Goal: Transaction & Acquisition: Book appointment/travel/reservation

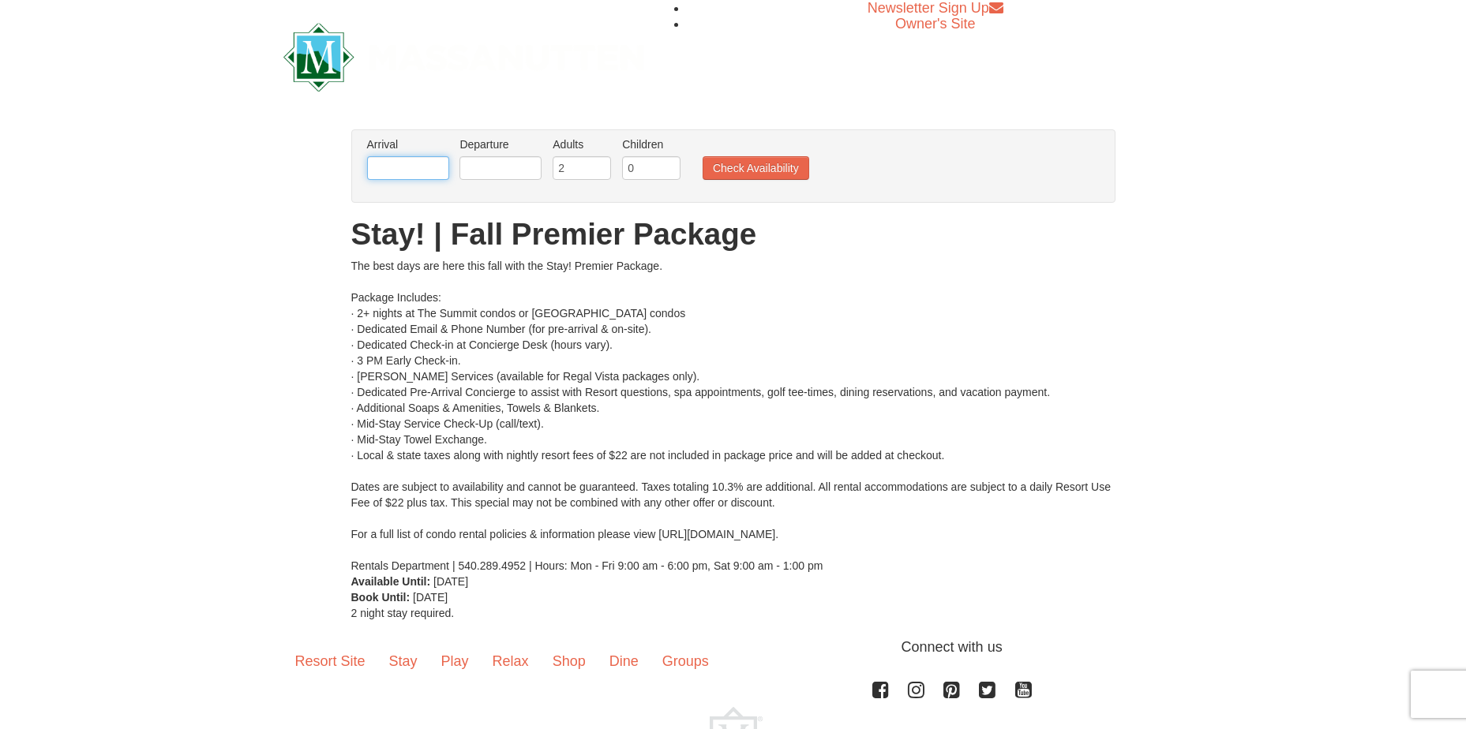
click at [425, 164] on input "text" at bounding box center [408, 168] width 82 height 24
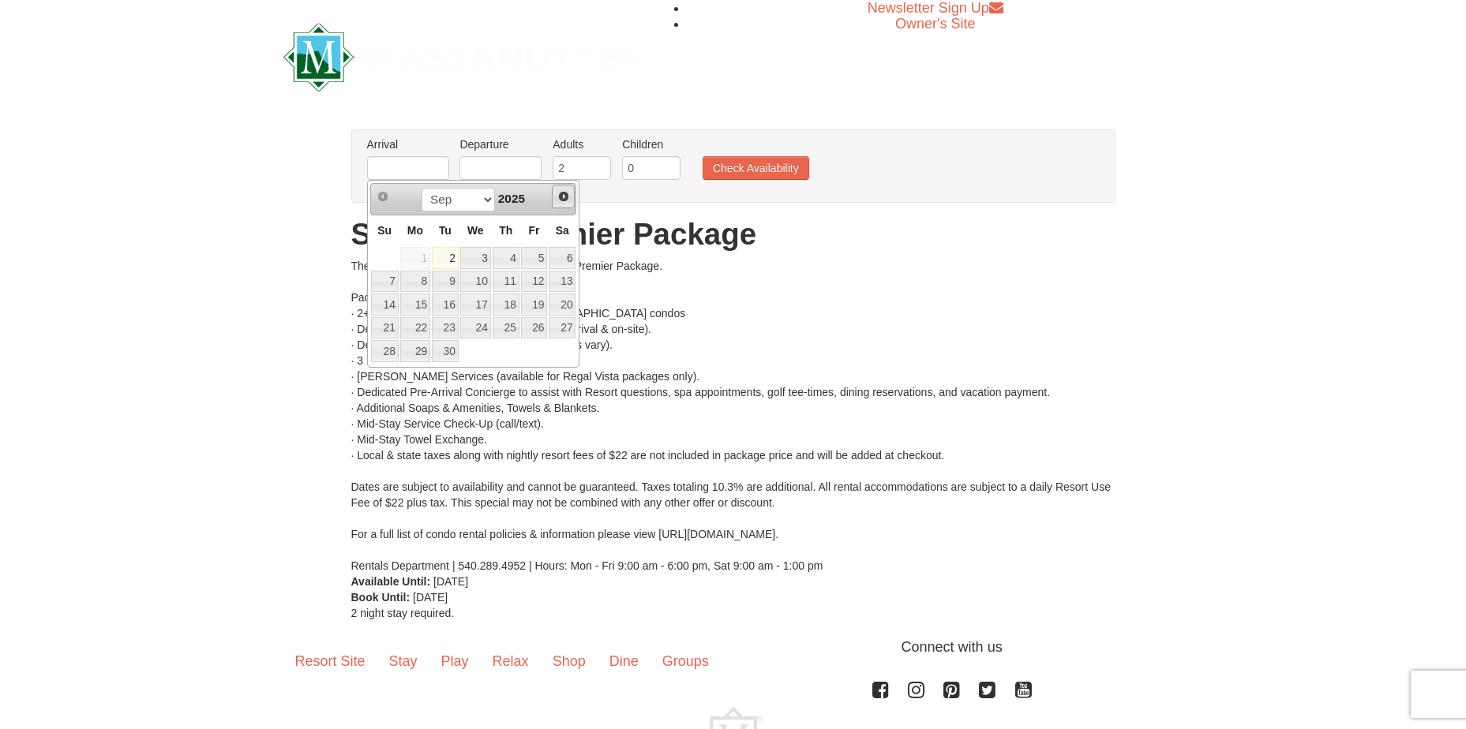
click at [560, 200] on span "Next" at bounding box center [563, 196] width 13 height 13
click at [537, 301] on link "17" at bounding box center [534, 305] width 27 height 22
type input "[DATE]"
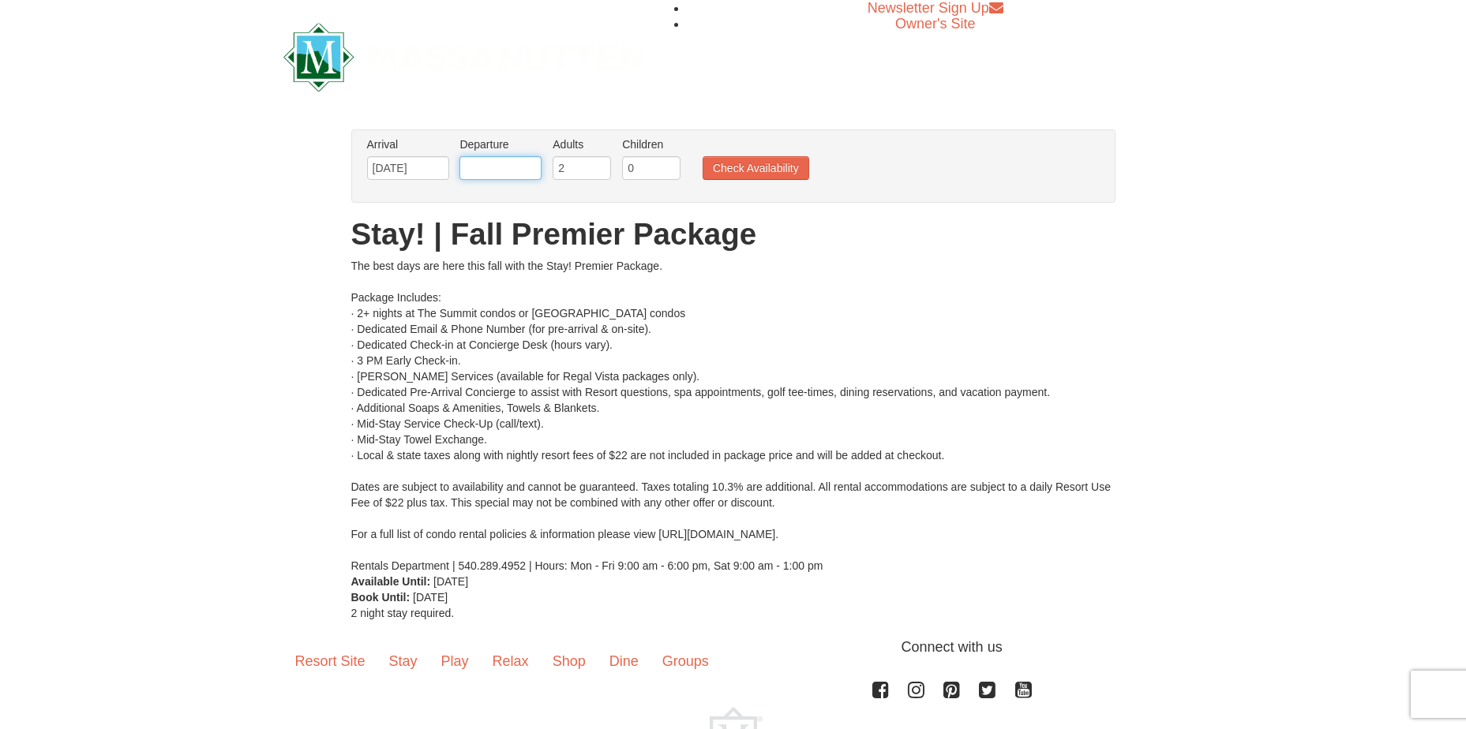
click at [519, 161] on input "text" at bounding box center [500, 168] width 82 height 24
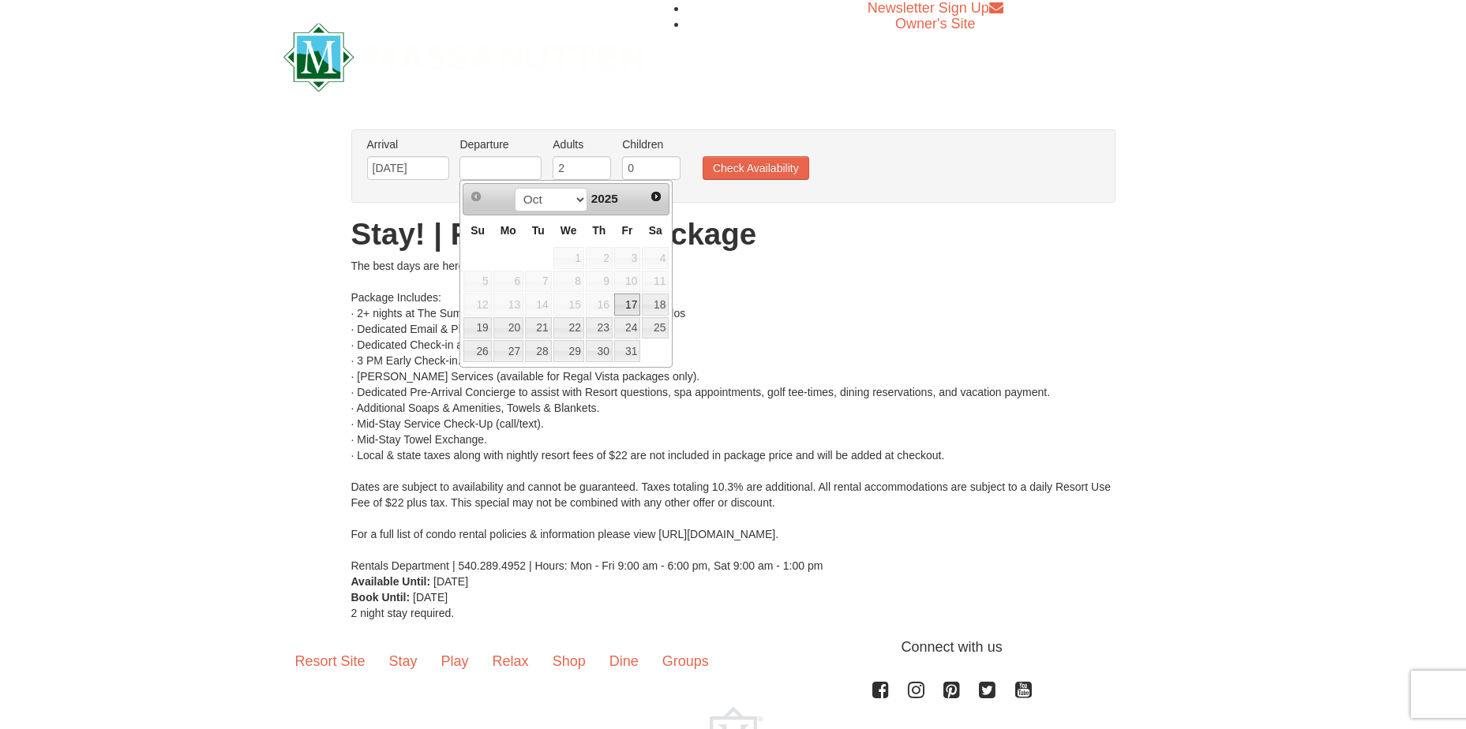
click at [923, 180] on ul "Arrival Please format dates MM/DD/YYYY Please format dates MM/DD/YYYY 10/17/202…" at bounding box center [725, 162] width 724 height 51
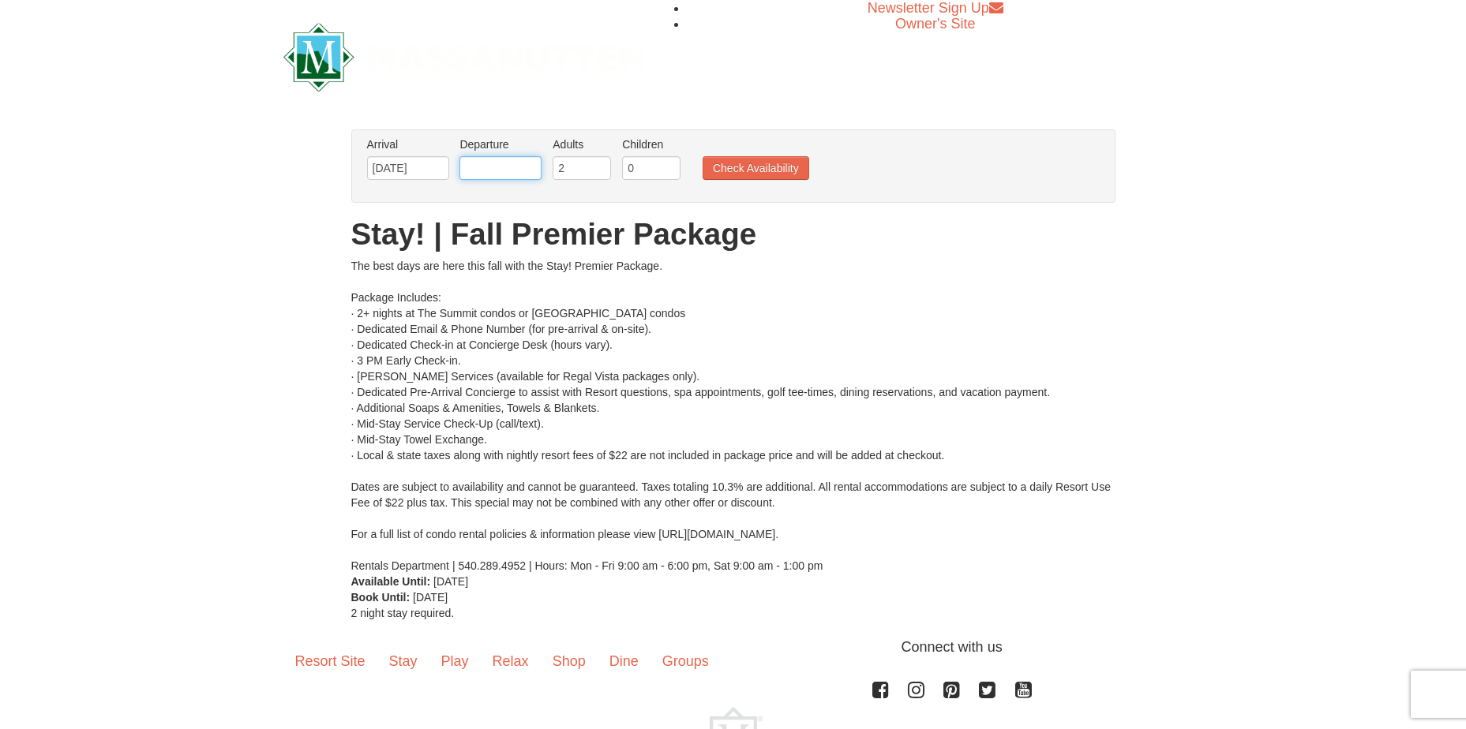
click at [498, 170] on input "text" at bounding box center [500, 168] width 82 height 24
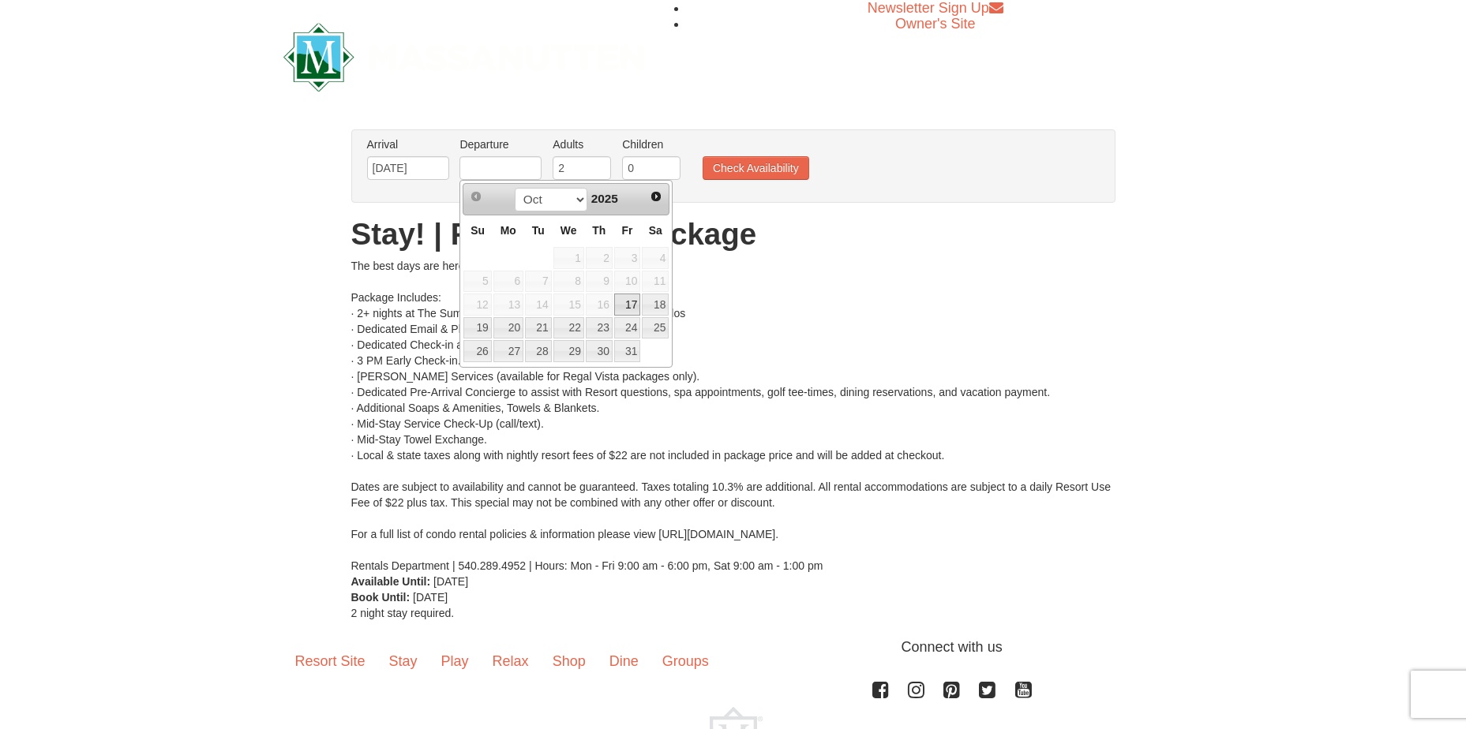
click at [863, 317] on div "The best days are here this fall with the Stay! Premier Package. Package Includ…" at bounding box center [733, 416] width 764 height 316
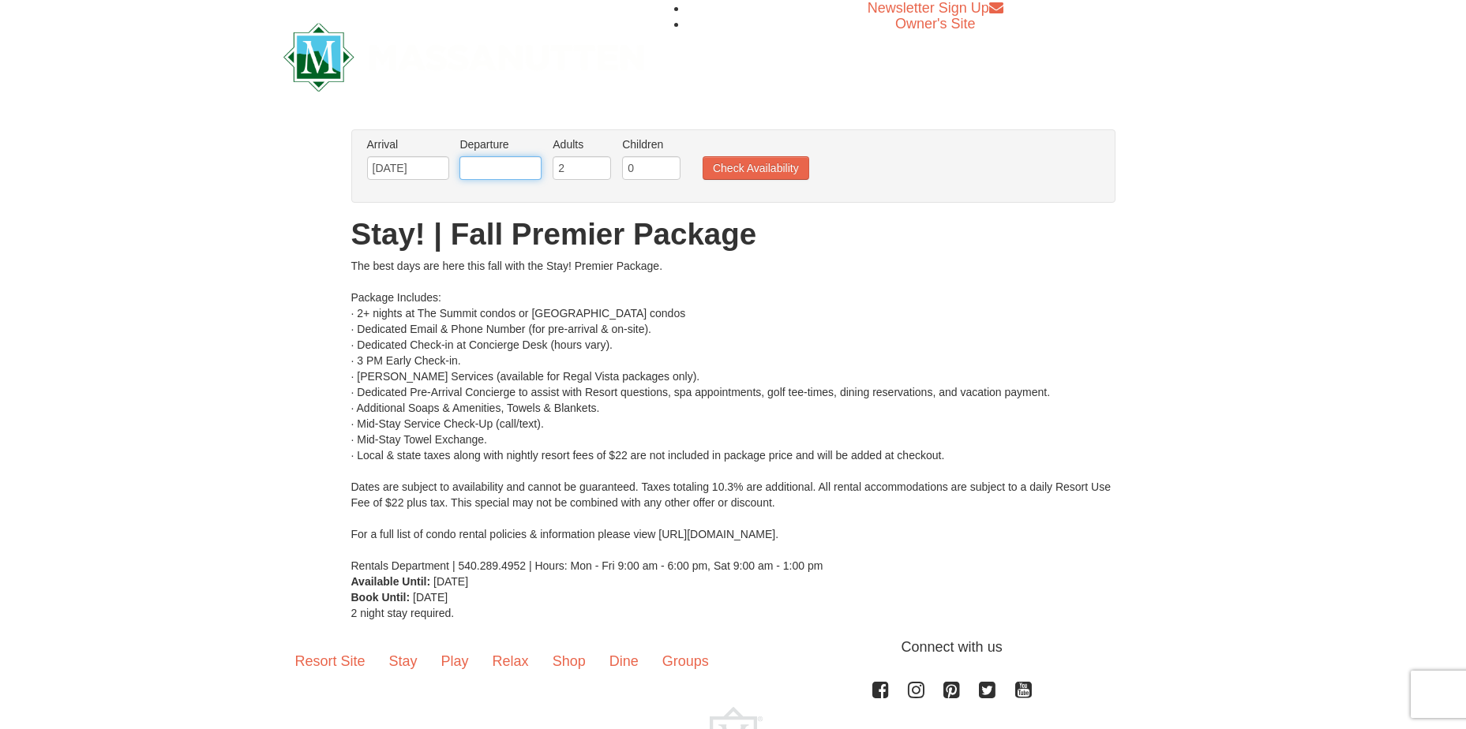
click at [532, 166] on input "text" at bounding box center [500, 168] width 82 height 24
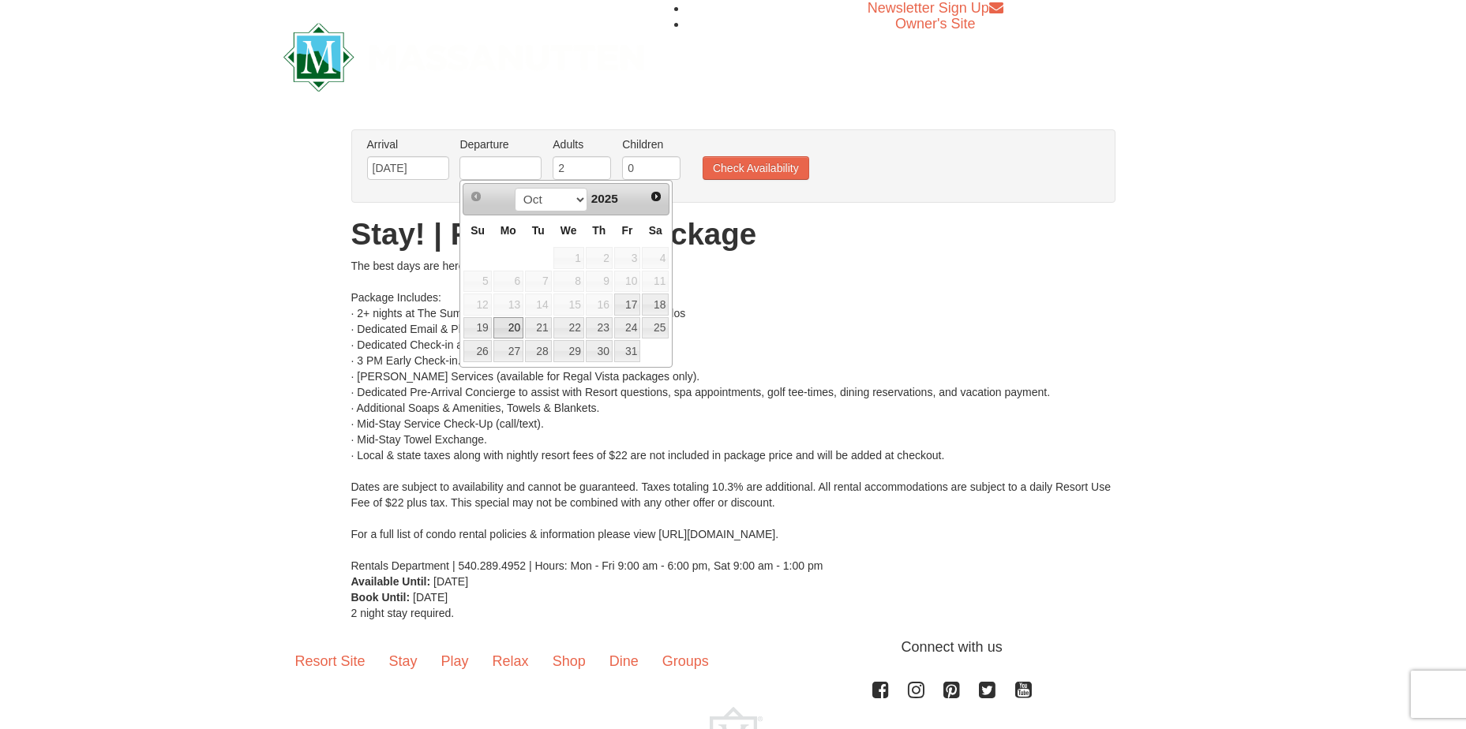
click at [510, 327] on link "20" at bounding box center [508, 328] width 30 height 22
type input "[DATE]"
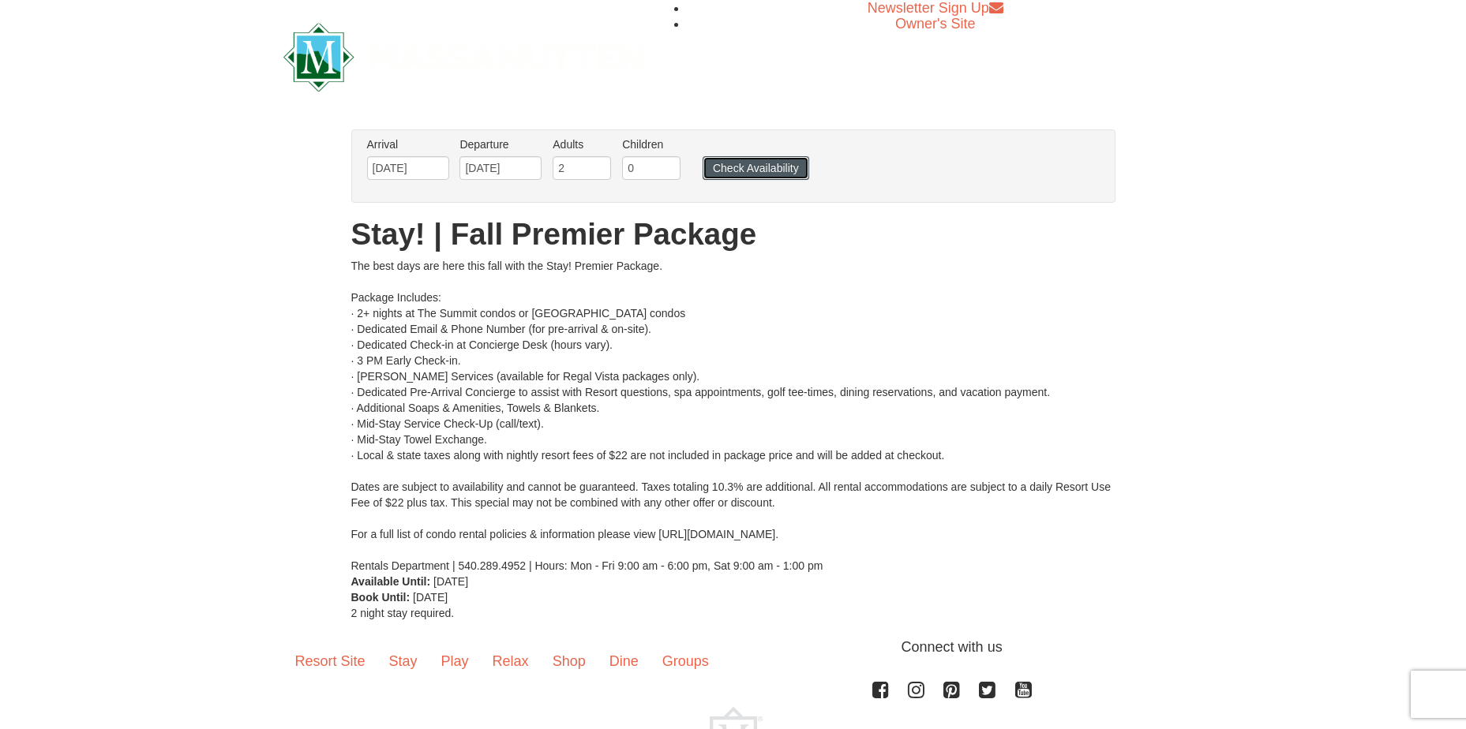
click at [752, 170] on button "Check Availability" at bounding box center [755, 168] width 107 height 24
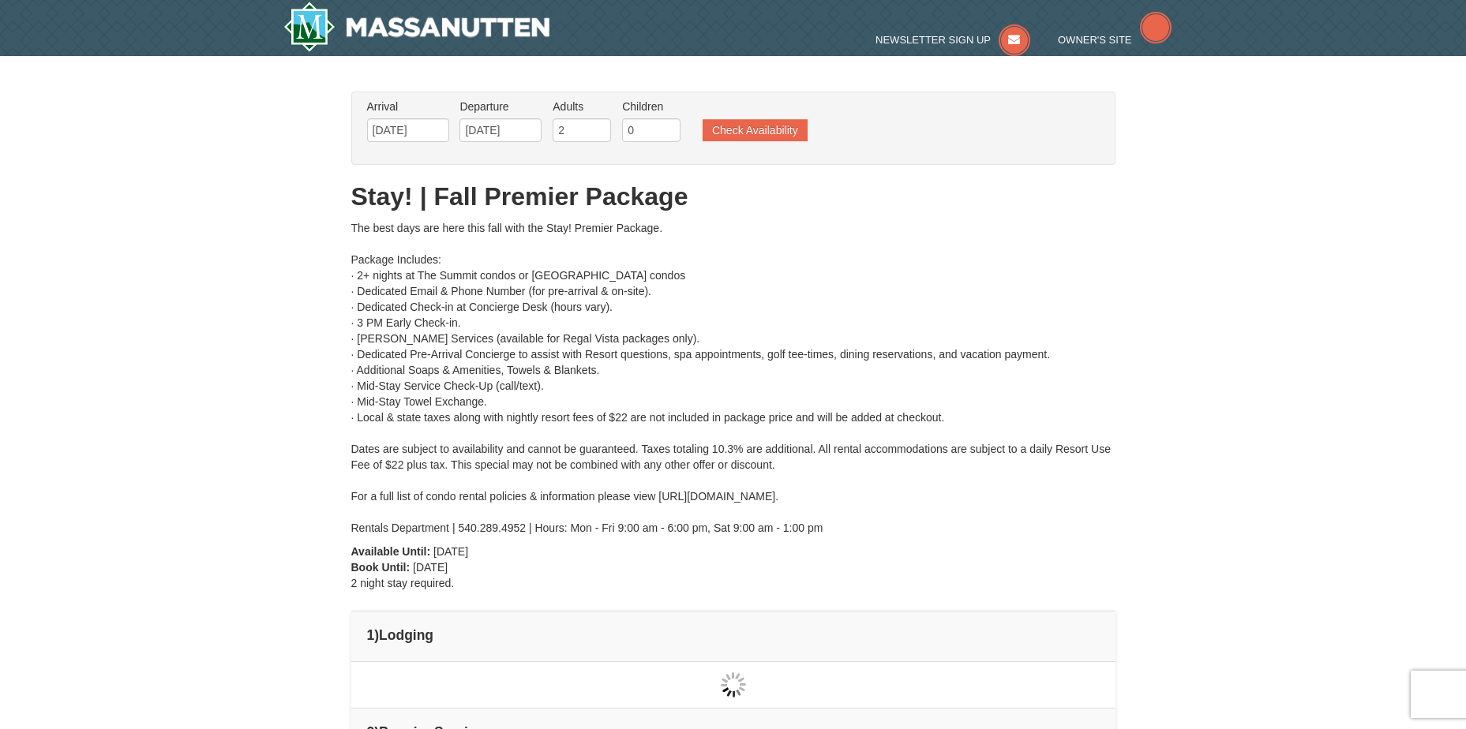
type input "[DATE]"
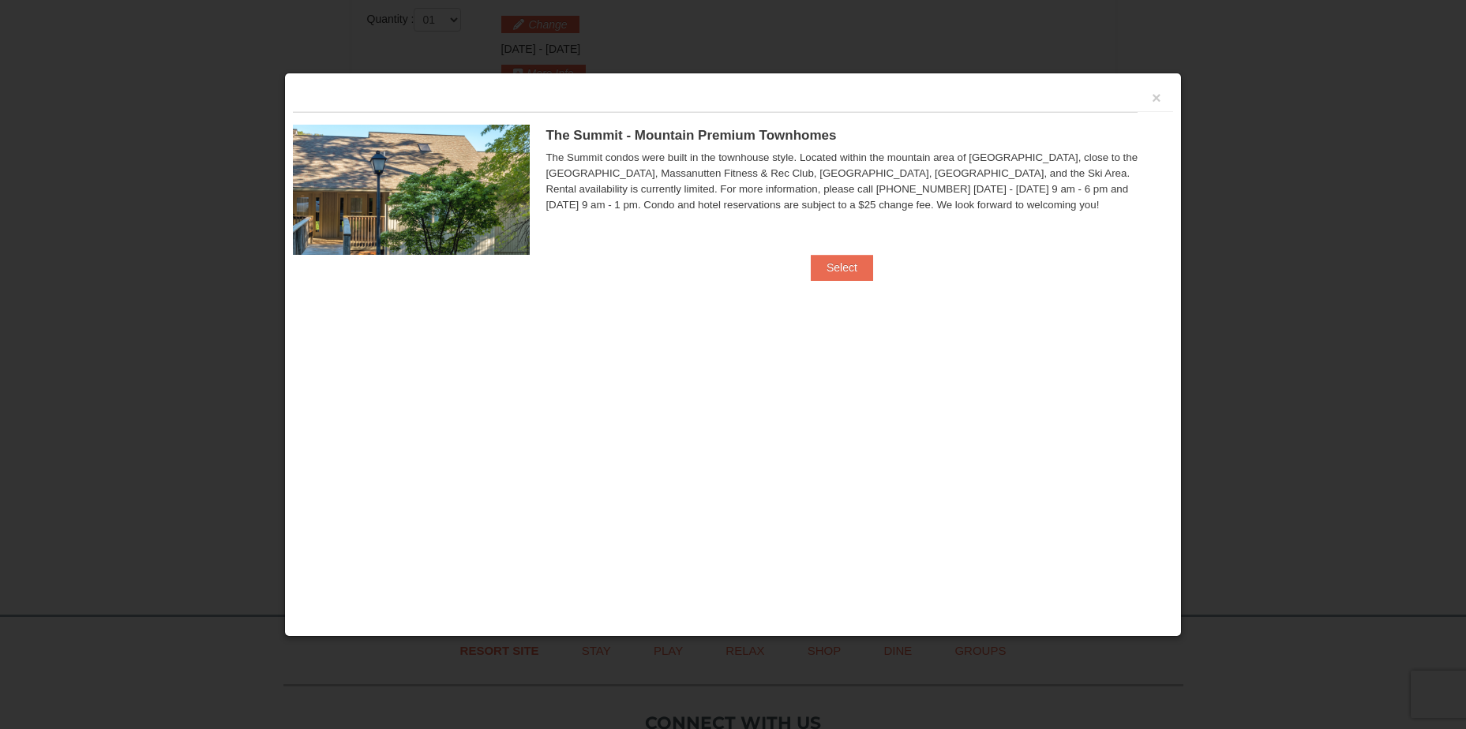
scroll to position [672, 0]
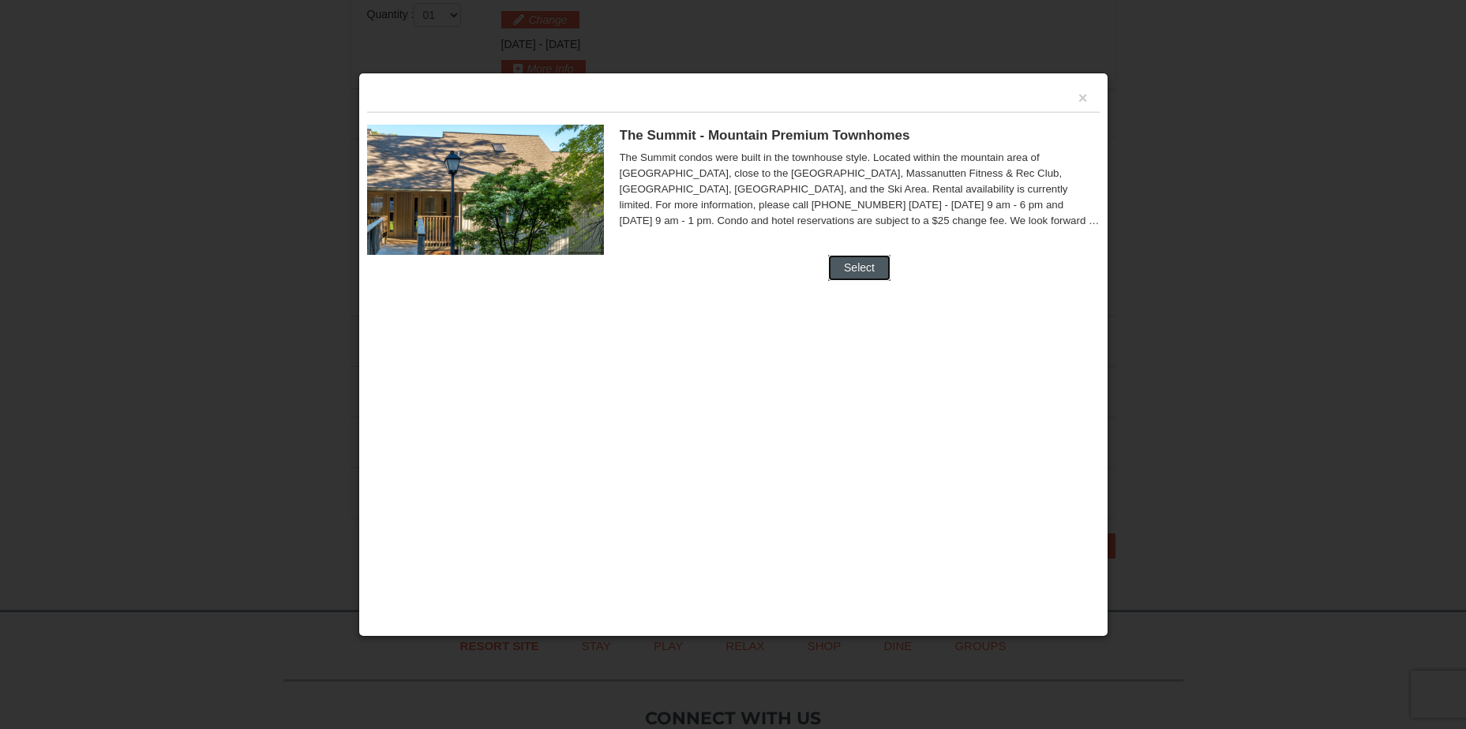
click at [872, 265] on button "Select" at bounding box center [859, 267] width 62 height 25
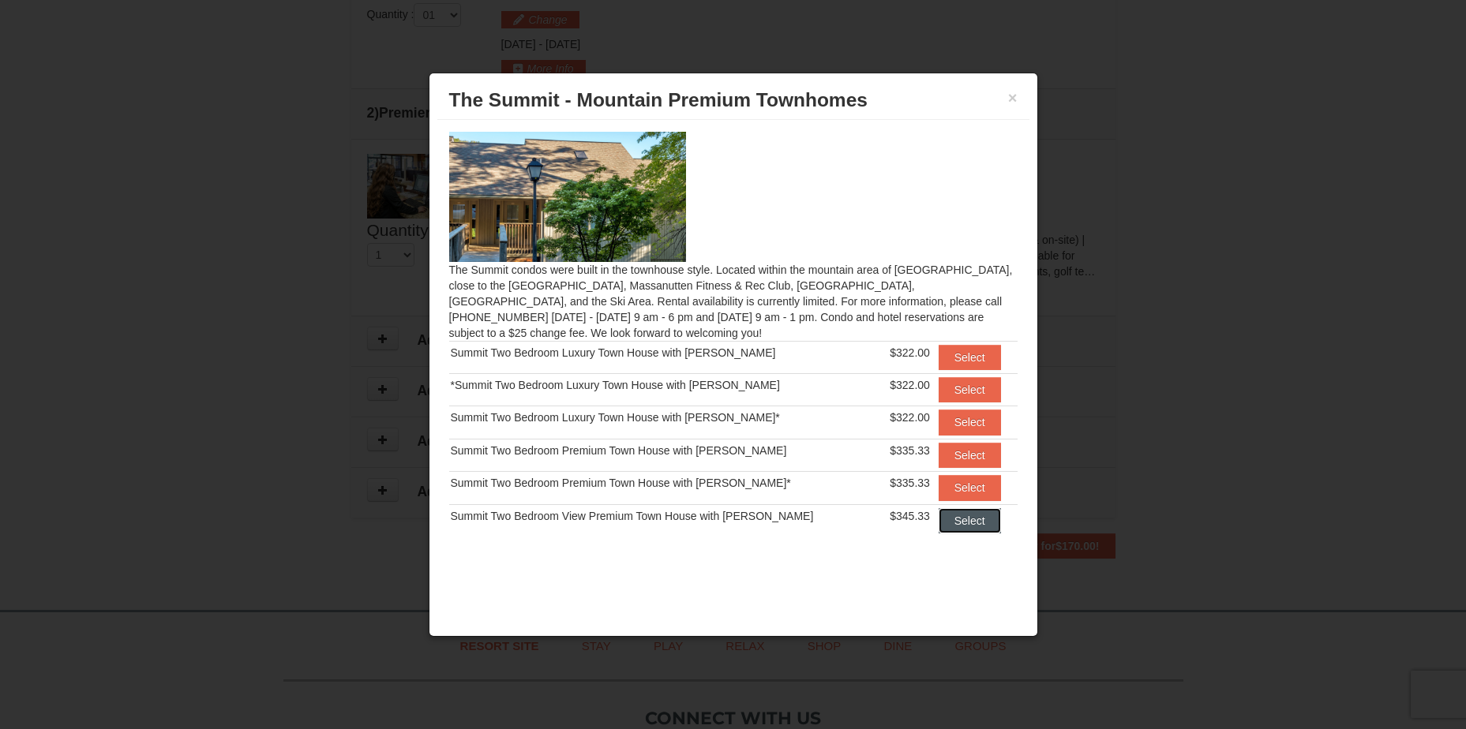
click at [947, 516] on button "Select" at bounding box center [969, 520] width 62 height 25
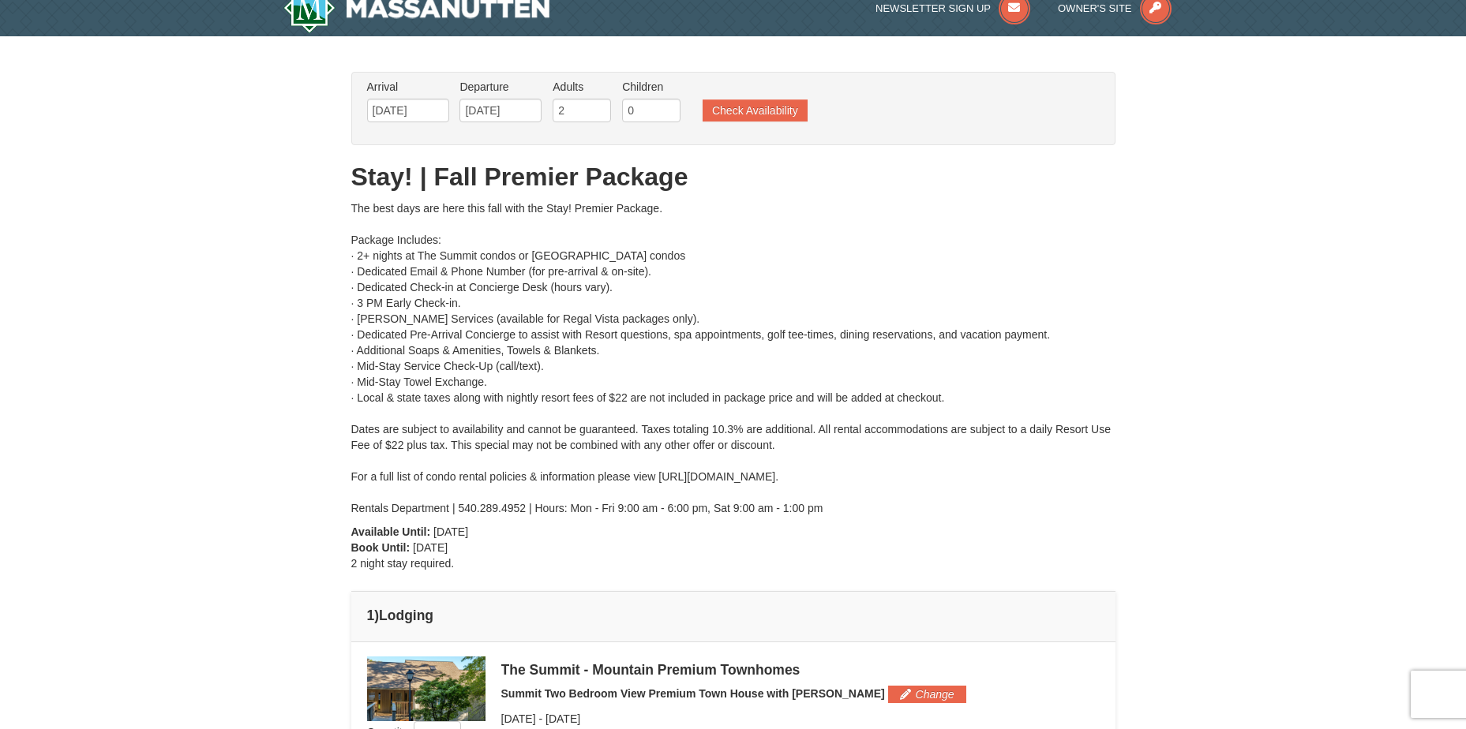
scroll to position [0, 0]
